Goal: Task Accomplishment & Management: Manage account settings

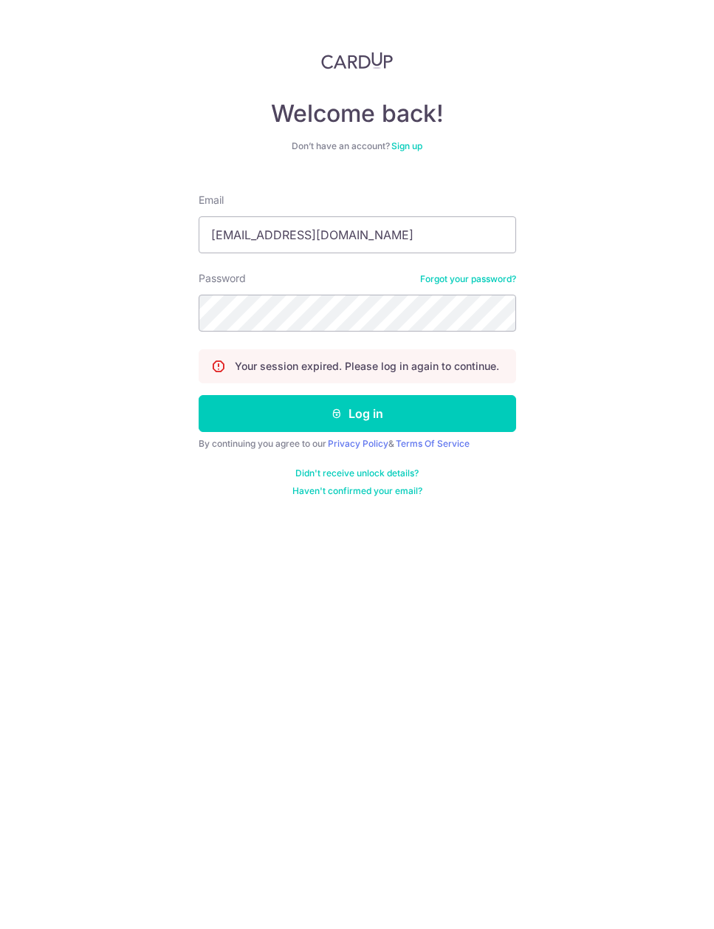
type input "[EMAIL_ADDRESS][DOMAIN_NAME]"
click at [357, 413] on button "Log in" at bounding box center [357, 413] width 317 height 37
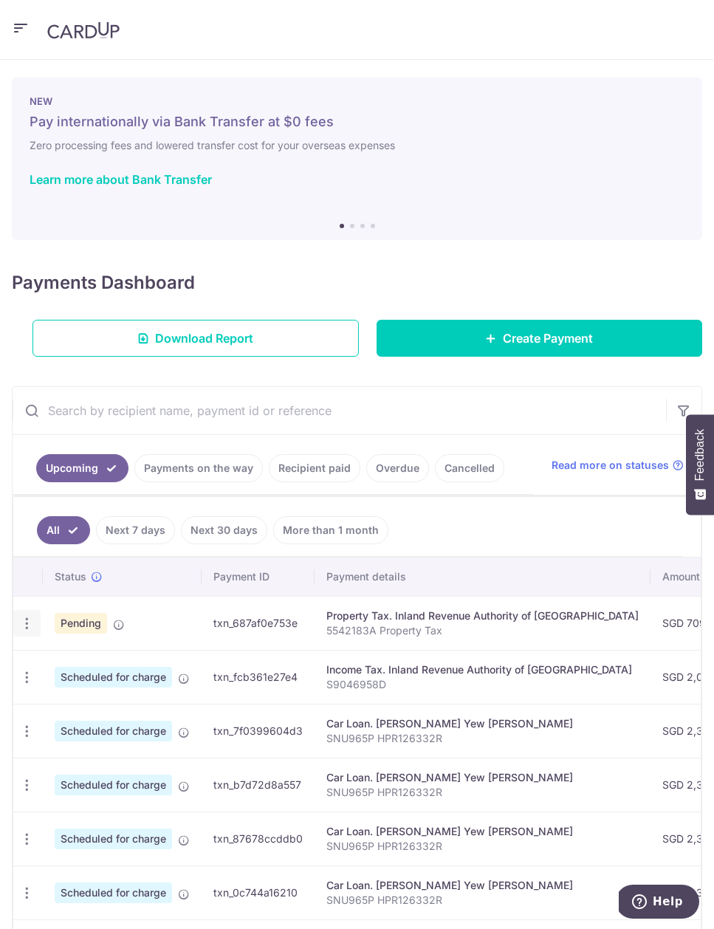
click at [26, 623] on icon "button" at bounding box center [27, 624] width 16 height 16
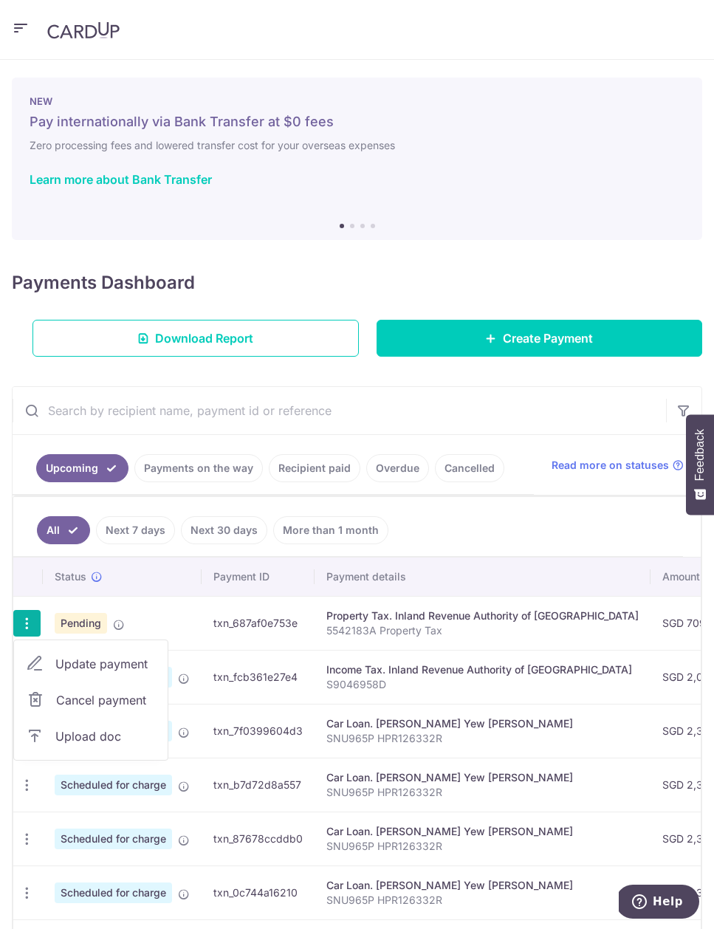
click at [110, 703] on span "Cancel payment" at bounding box center [105, 700] width 99 height 18
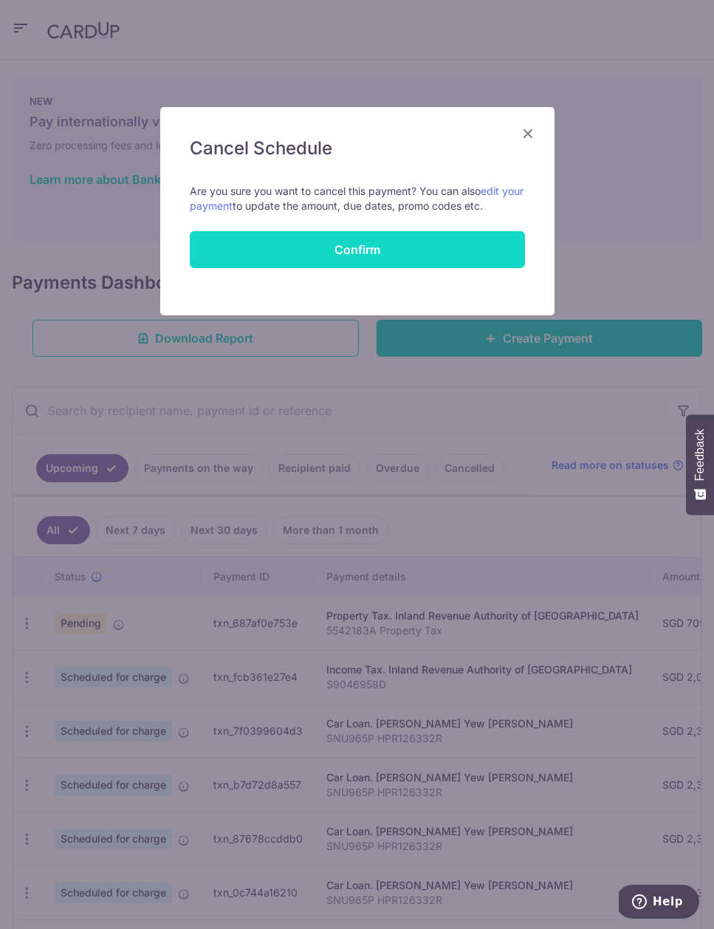
click at [440, 248] on button "Confirm" at bounding box center [357, 249] width 335 height 37
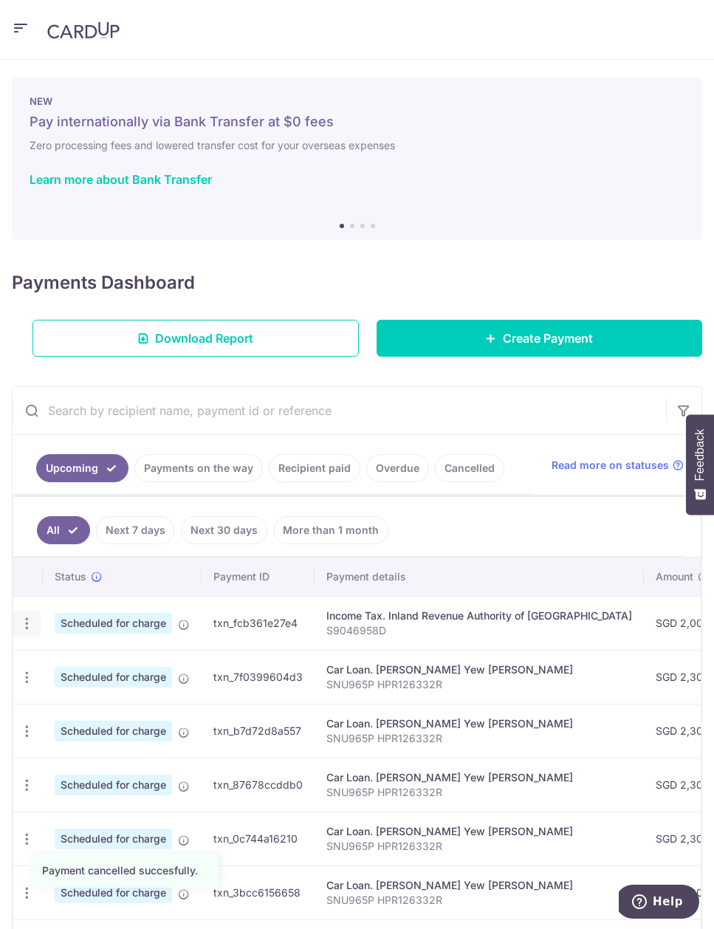
click at [24, 622] on icon "button" at bounding box center [27, 624] width 16 height 16
click at [111, 696] on span "Cancel payment" at bounding box center [105, 700] width 99 height 18
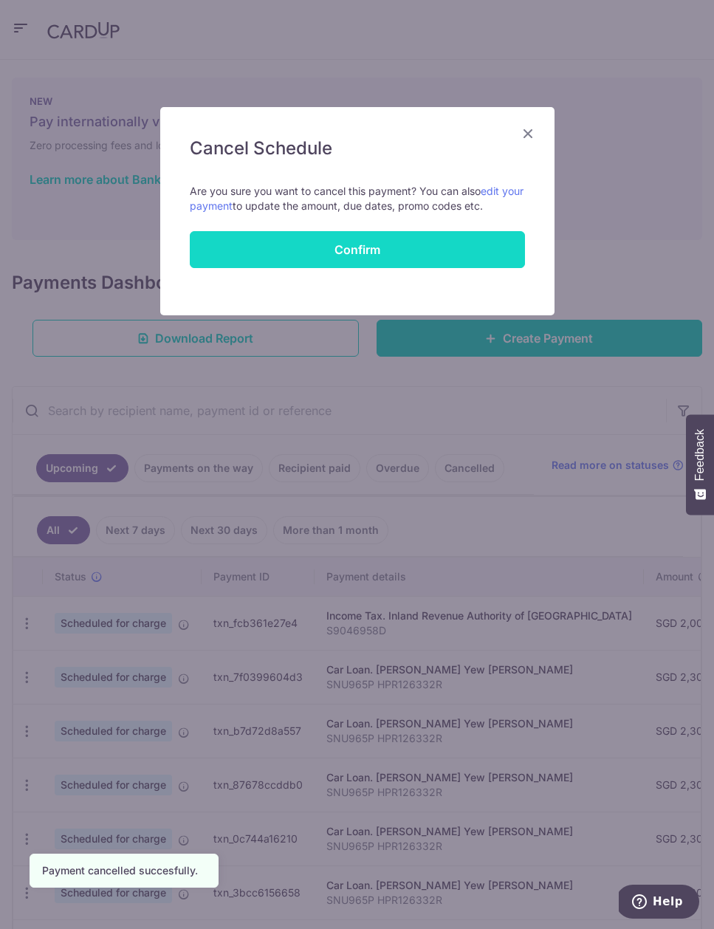
click at [436, 254] on button "Confirm" at bounding box center [357, 249] width 335 height 37
